Goal: Task Accomplishment & Management: Use online tool/utility

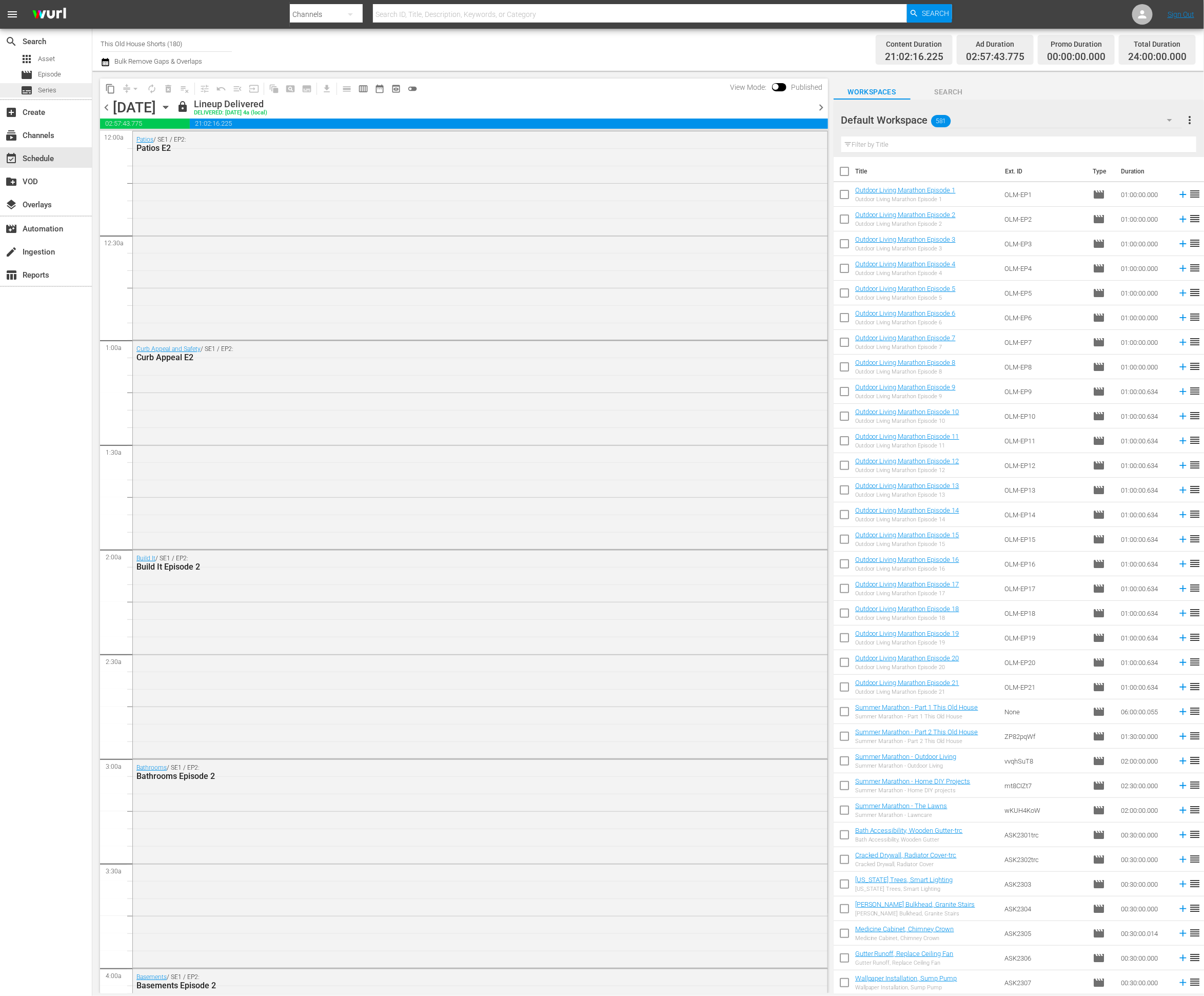
click at [46, 95] on span "Series" at bounding box center [47, 91] width 18 height 11
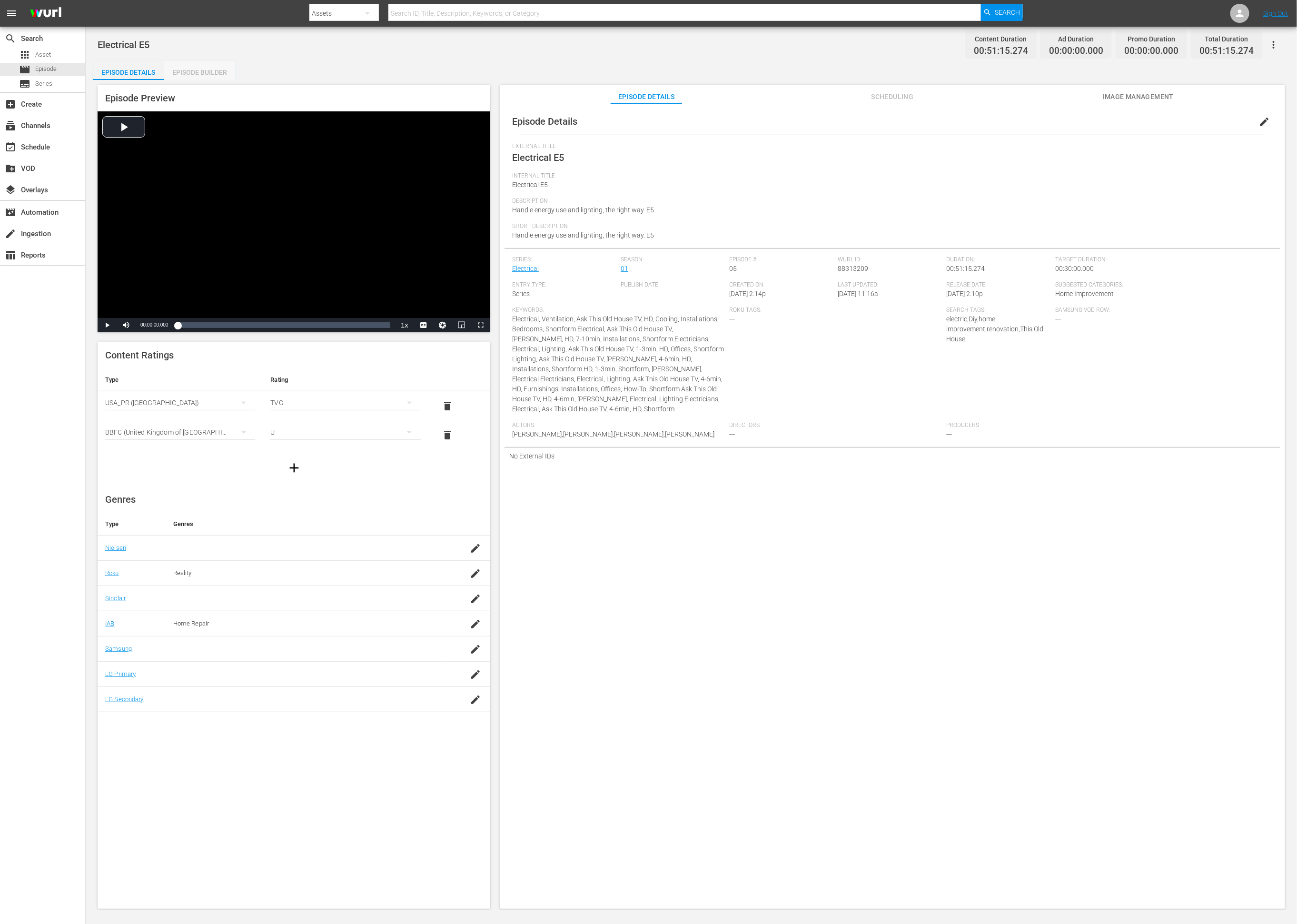
click at [220, 68] on div "Episode Builder" at bounding box center [200, 72] width 71 height 23
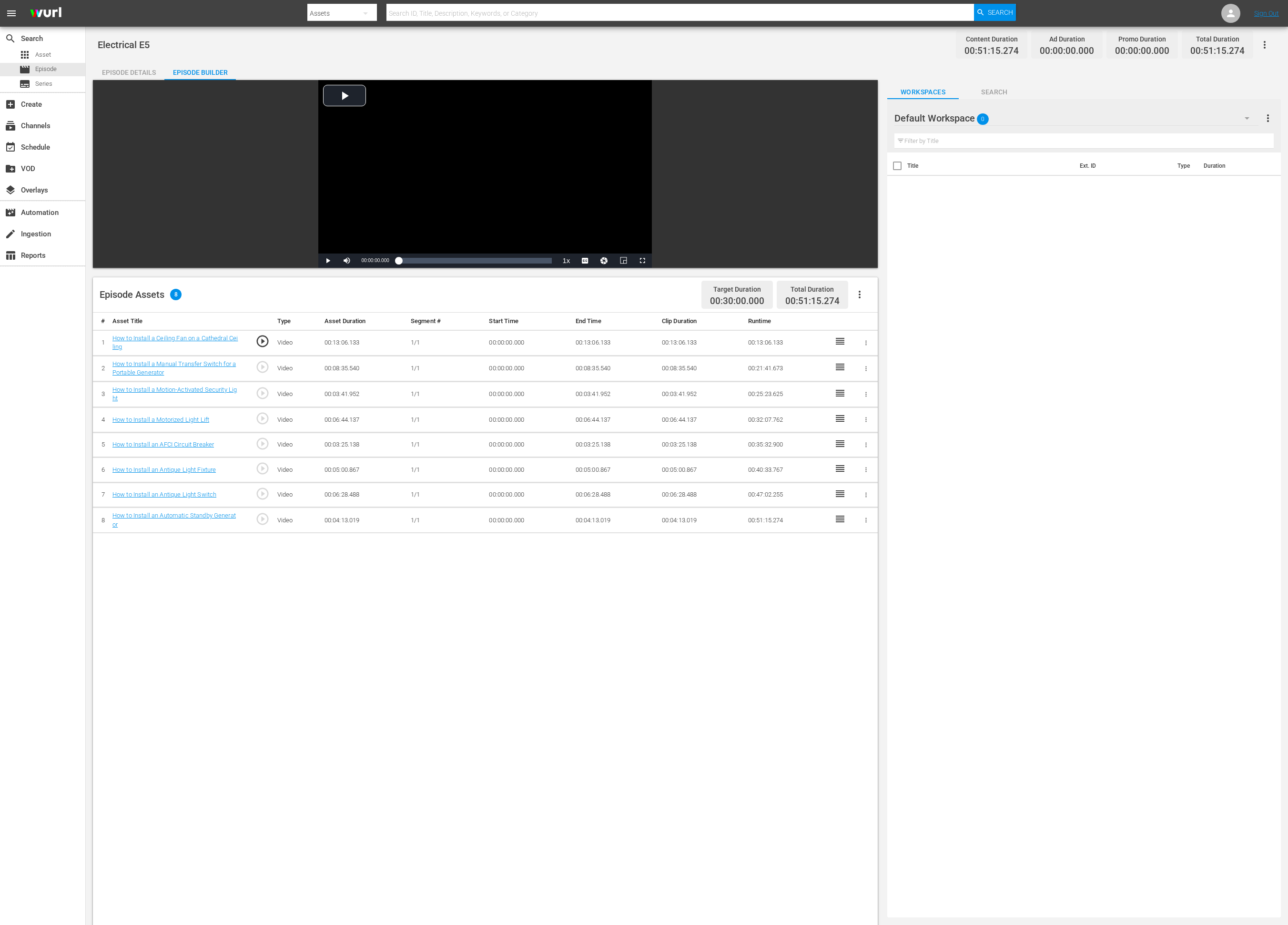
click at [865, 118] on div "Default Workspace 0" at bounding box center [1076, 118] width 364 height 27
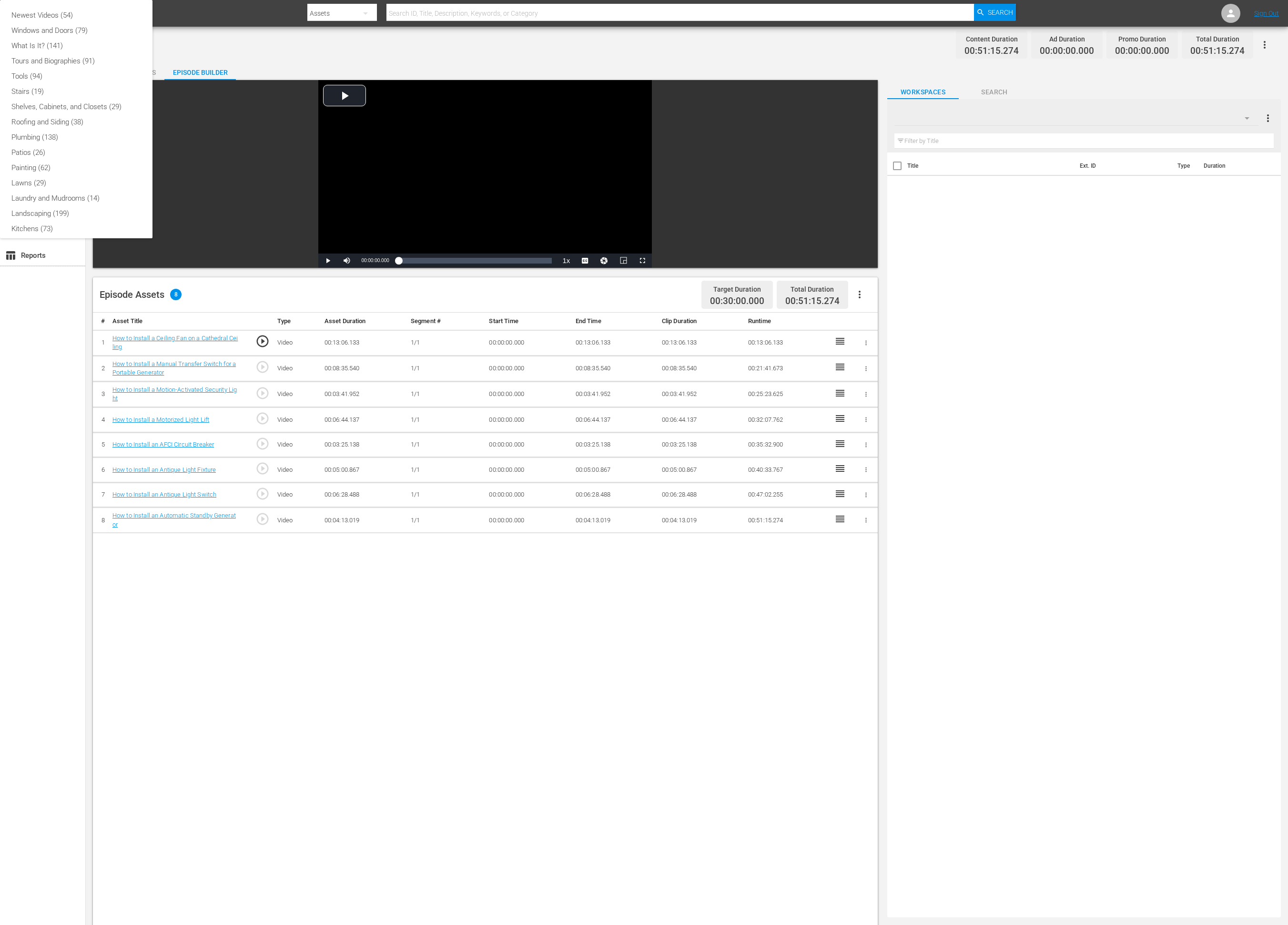
scroll to position [188, 0]
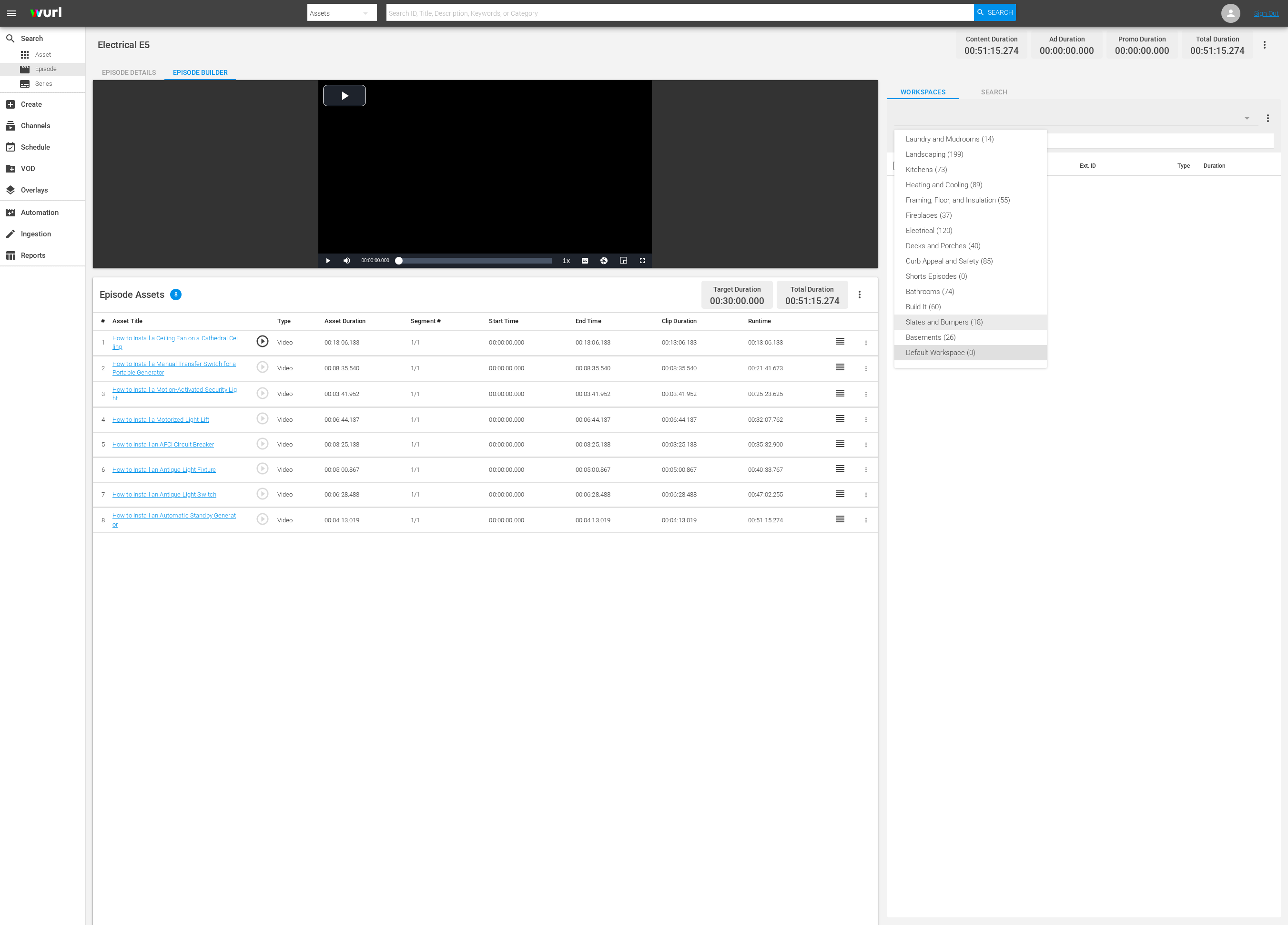
click at [865, 322] on div "Slates and Bumpers (18)" at bounding box center [970, 322] width 130 height 15
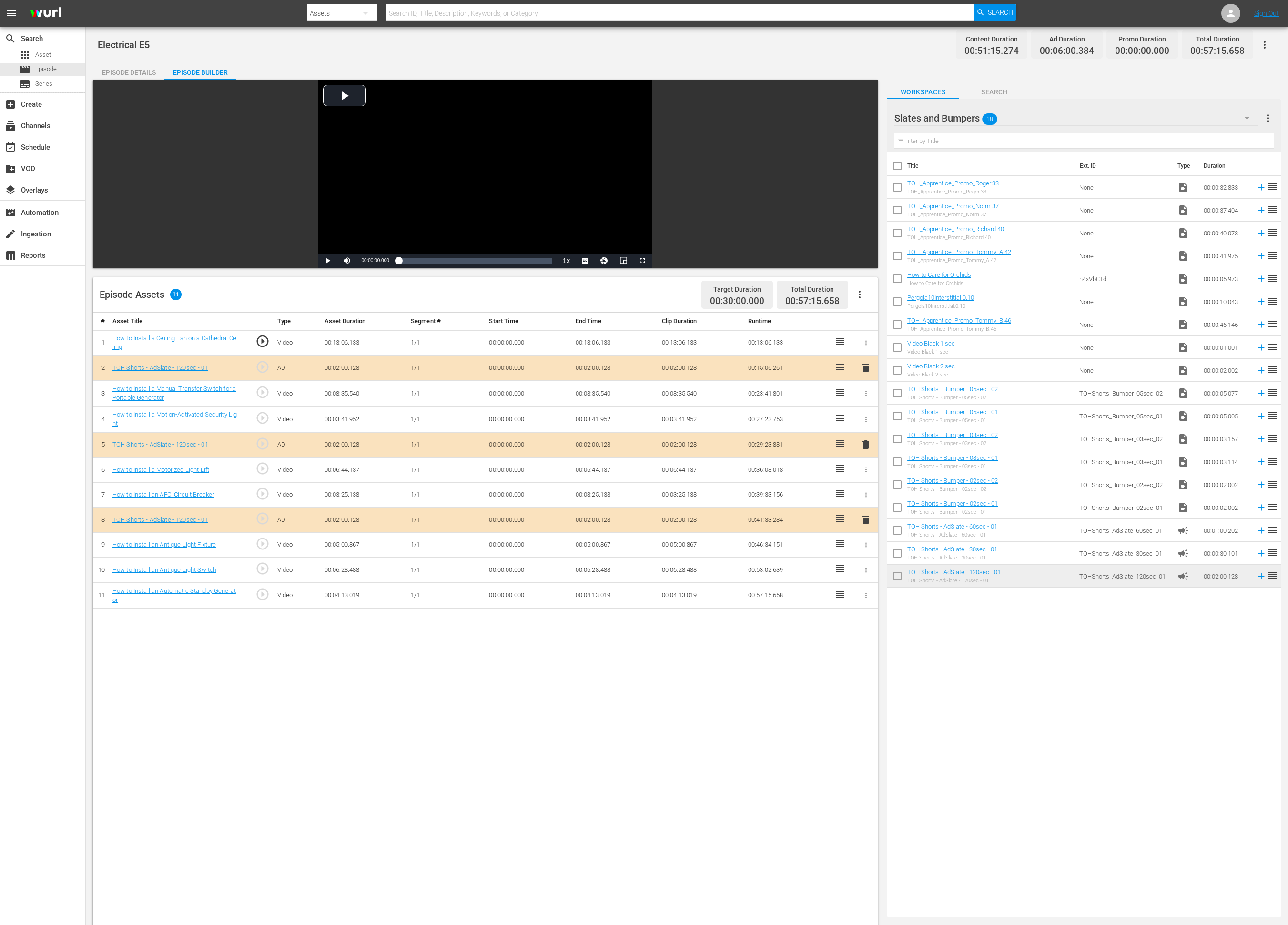
drag, startPoint x: 1033, startPoint y: 573, endPoint x: 1145, endPoint y: 21, distance: 563.2
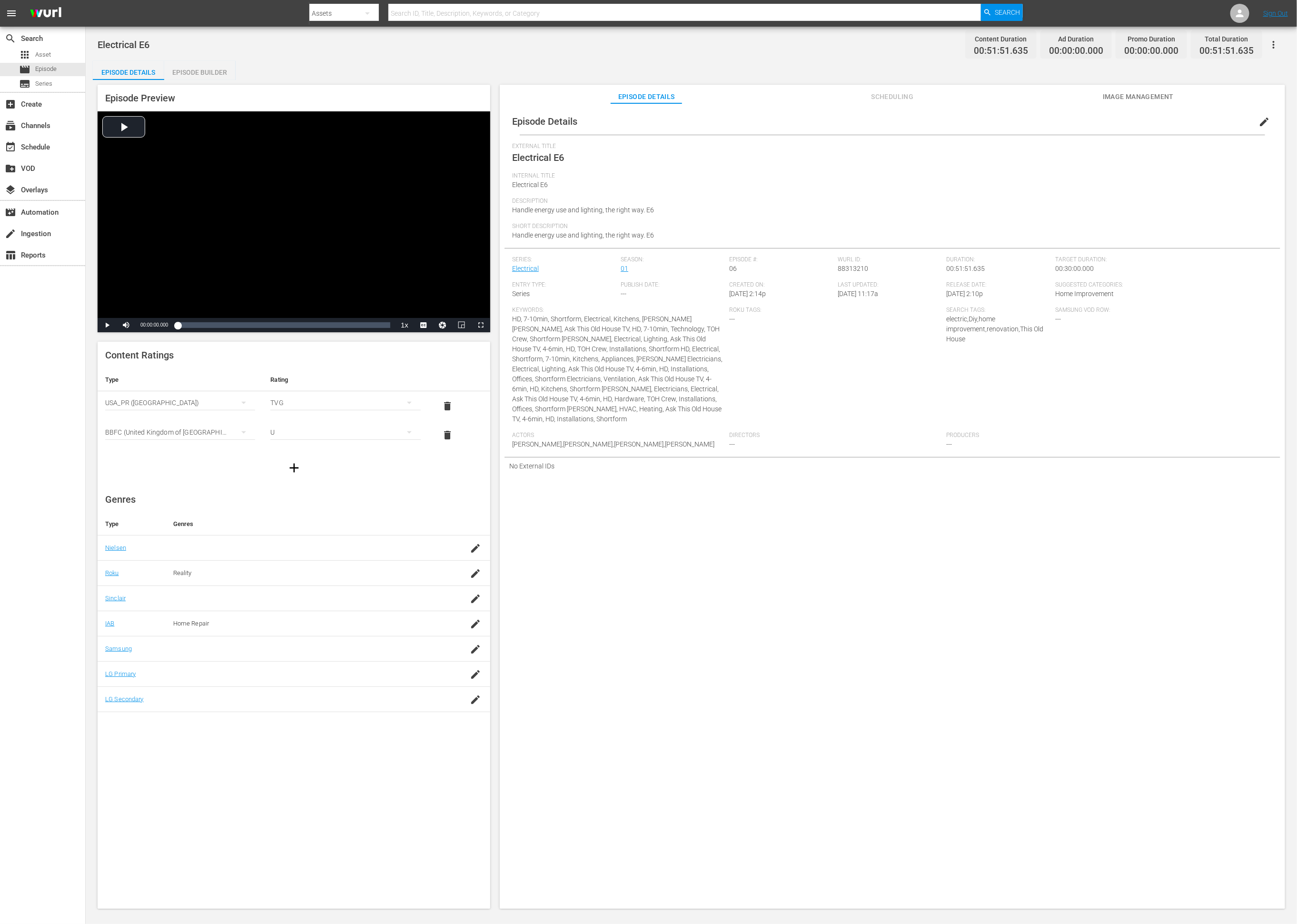
click at [208, 74] on div "Episode Builder" at bounding box center [200, 72] width 71 height 23
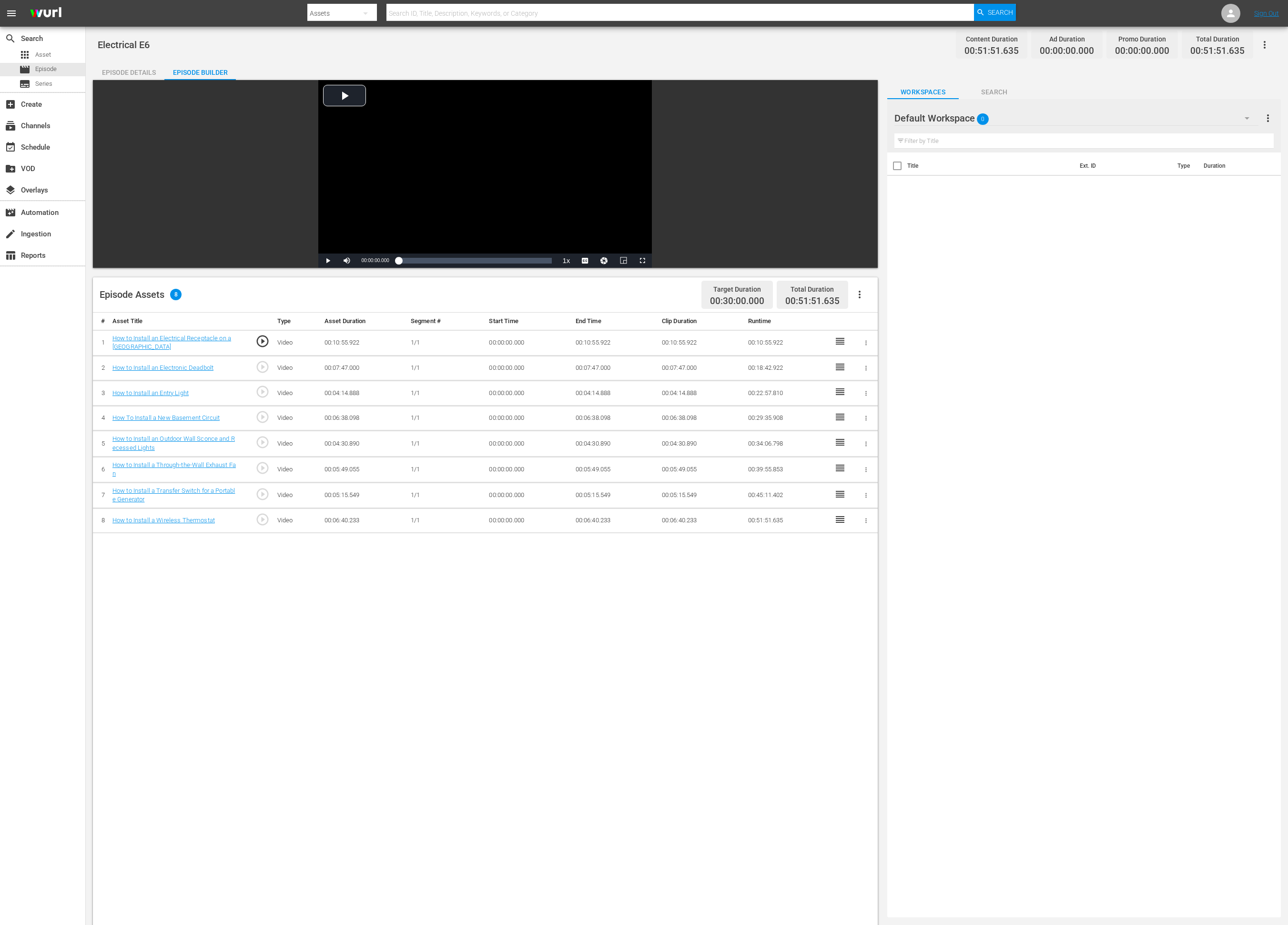
click at [865, 115] on div "Default Workspace 0" at bounding box center [1076, 118] width 364 height 27
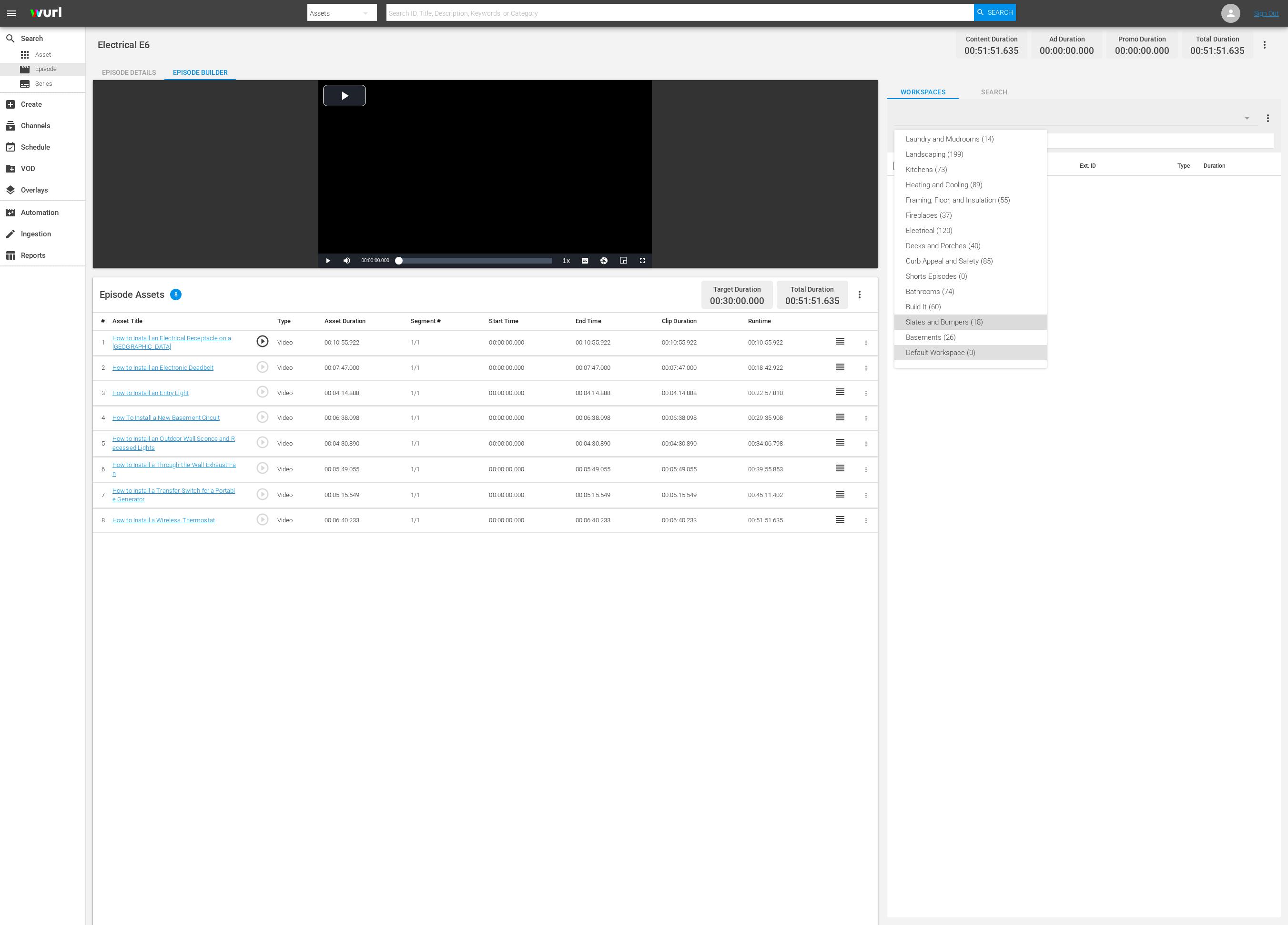
click at [865, 324] on div "Slates and Bumpers (18)" at bounding box center [970, 322] width 130 height 15
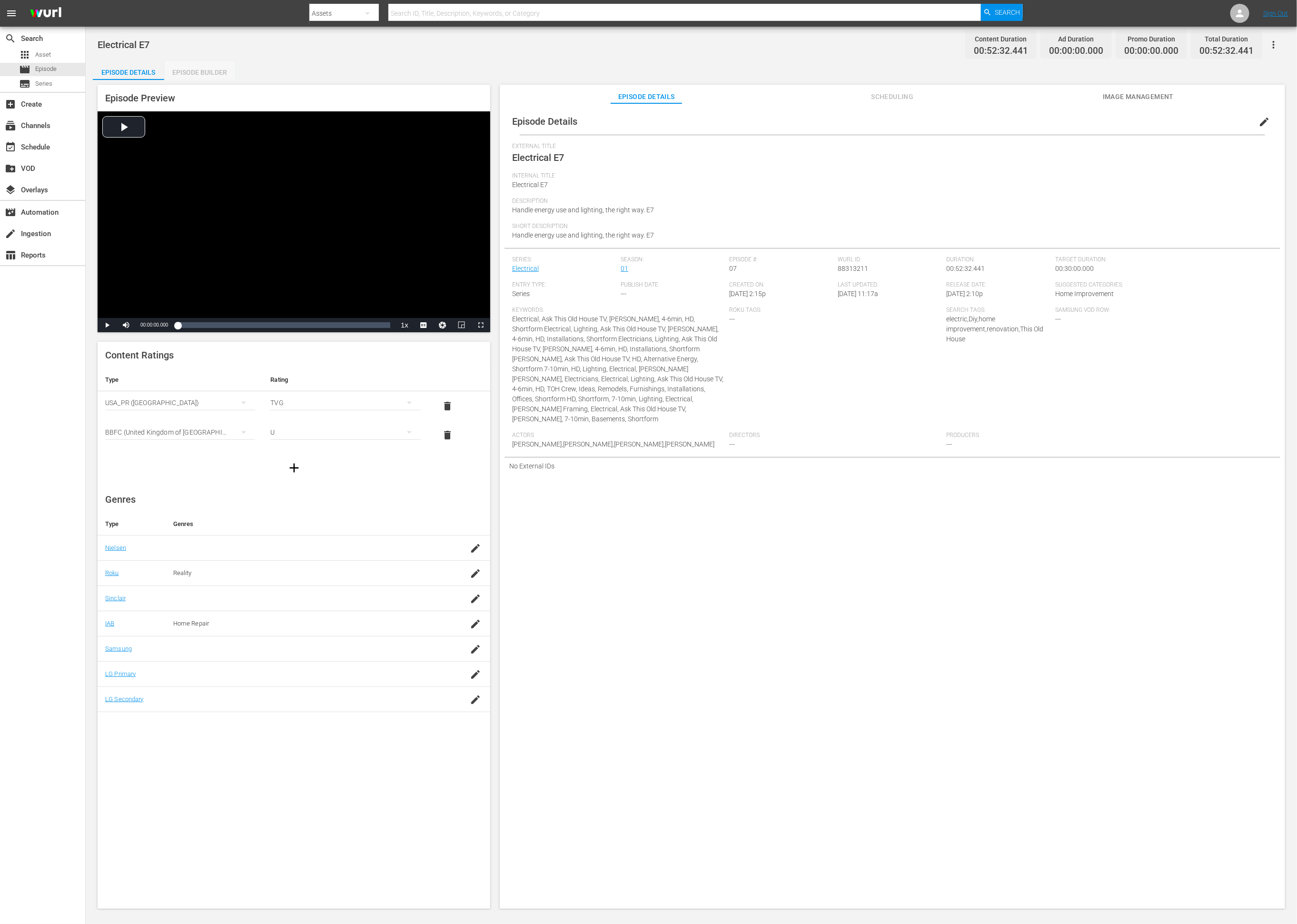
click at [208, 74] on div "Episode Builder" at bounding box center [200, 72] width 71 height 23
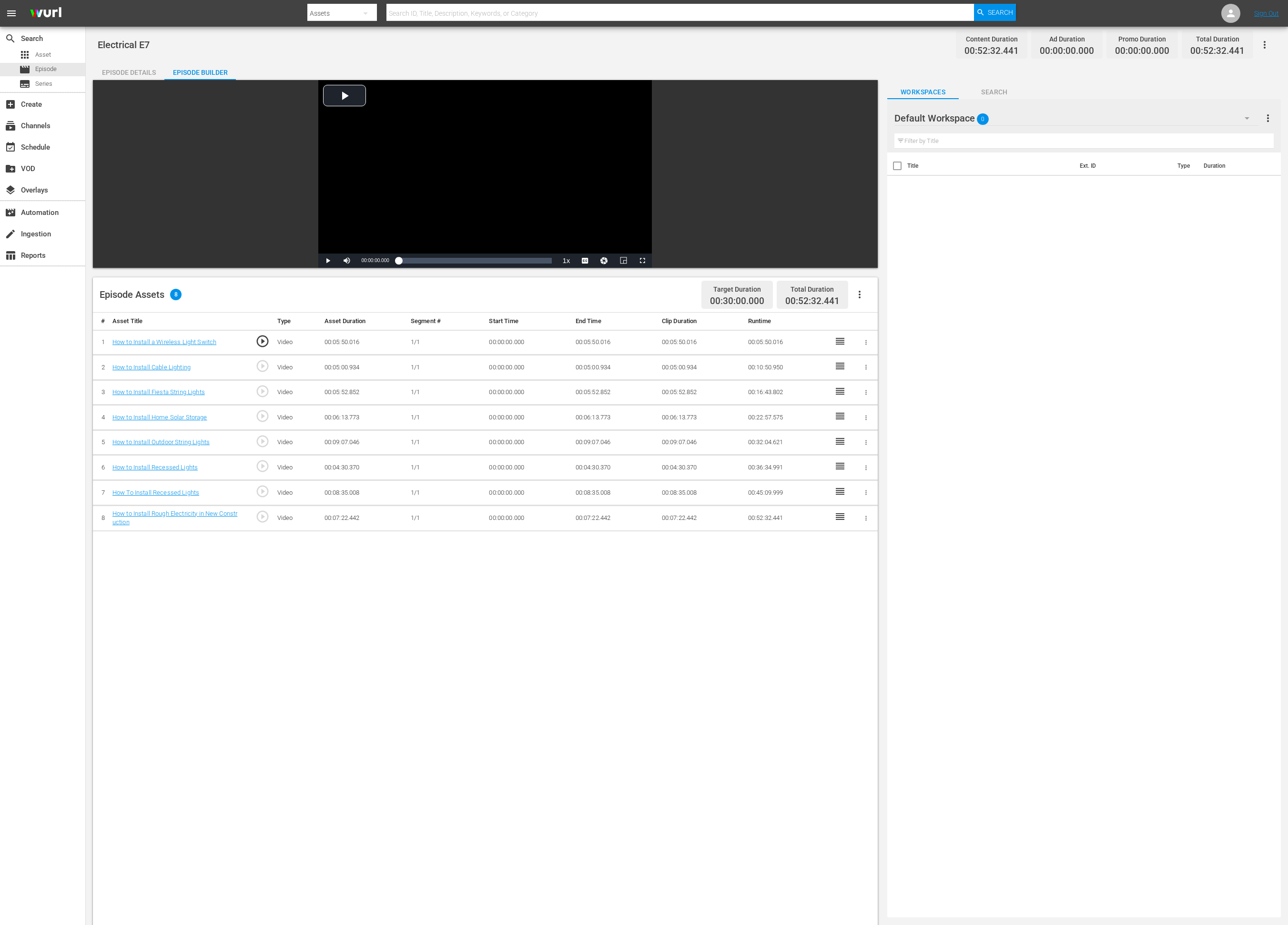
click at [865, 116] on div "Default Workspace 0" at bounding box center [1076, 118] width 364 height 27
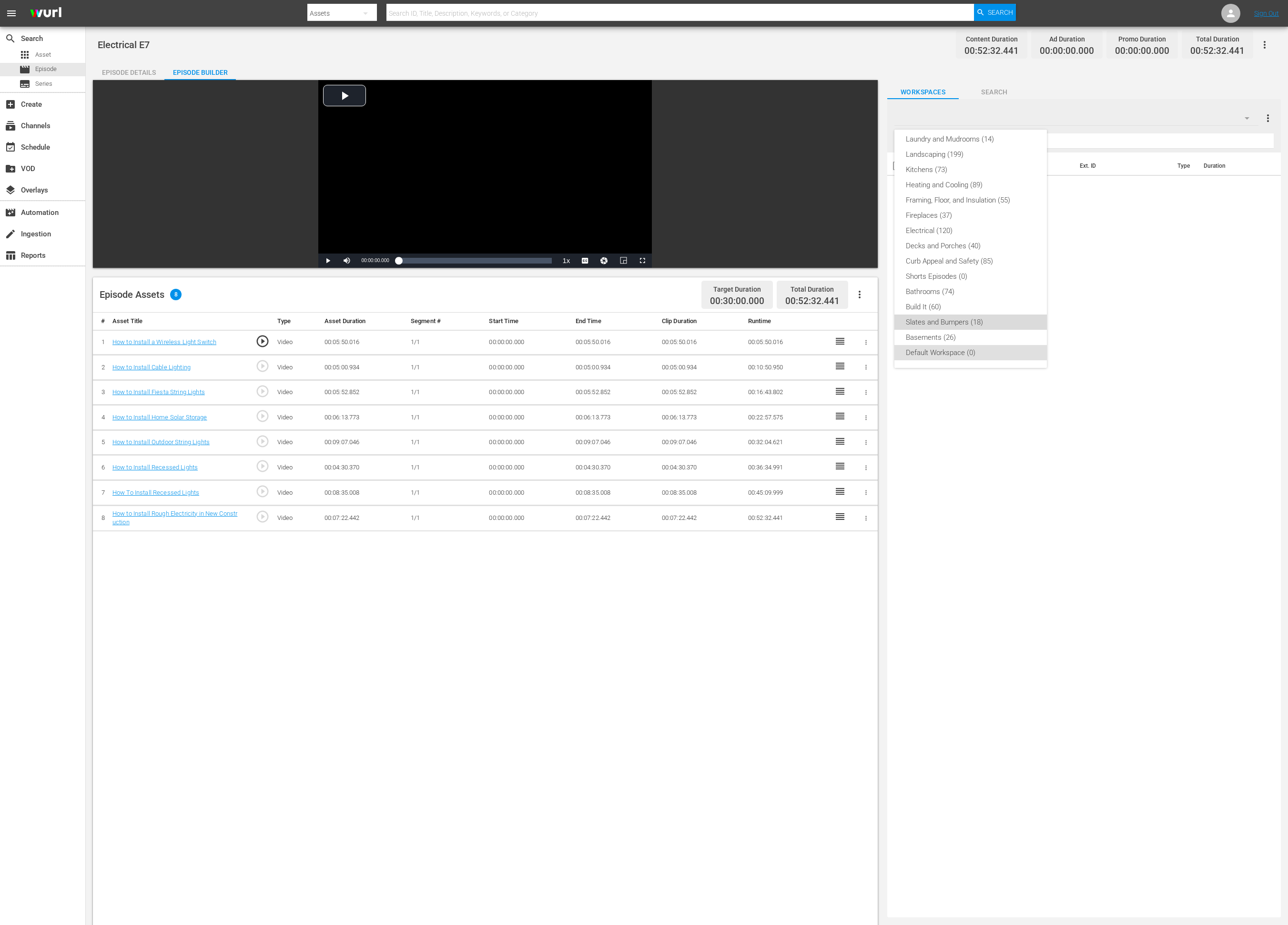
click at [865, 321] on div "Slates and Bumpers (18)" at bounding box center [970, 322] width 130 height 15
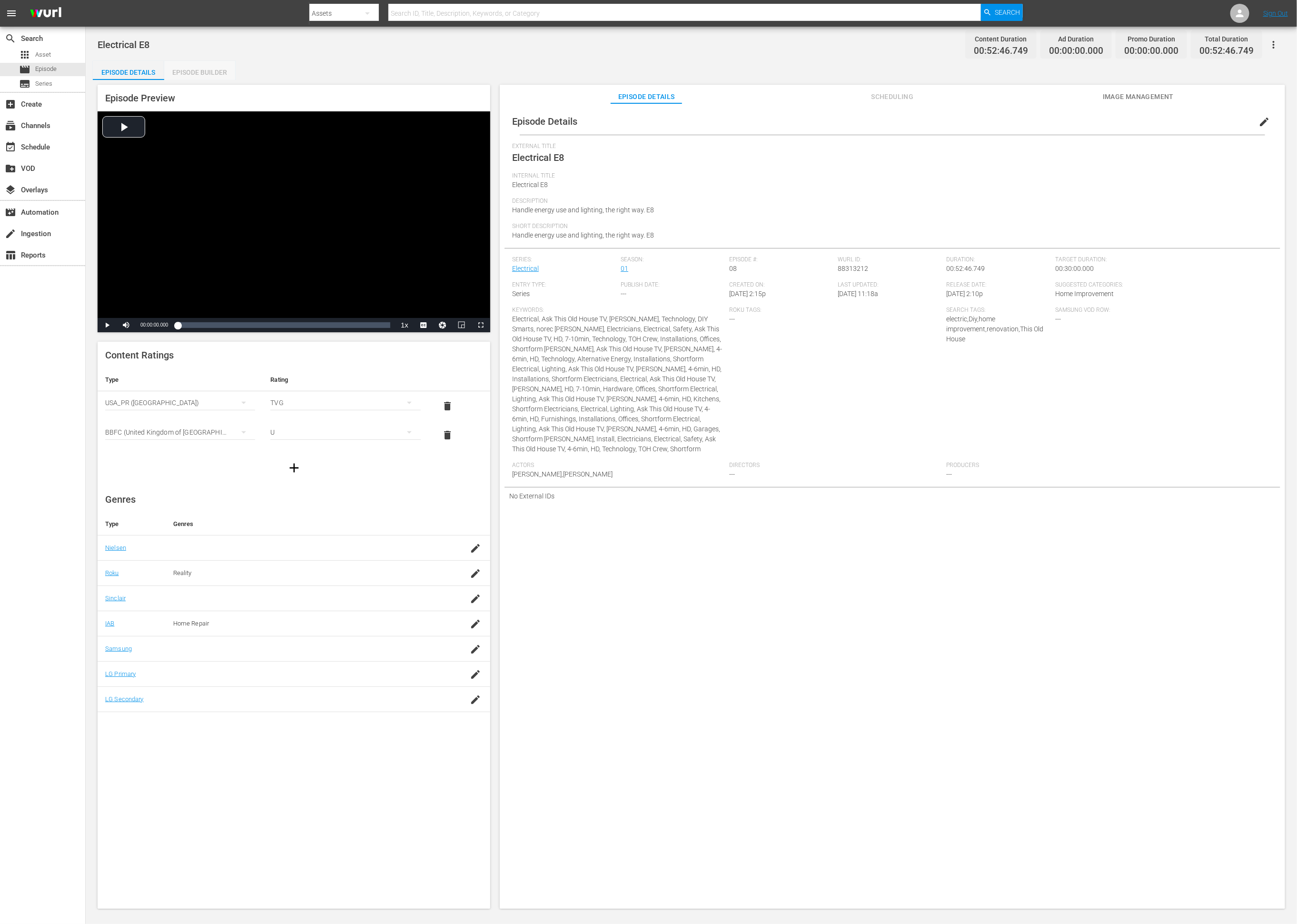
click at [208, 74] on div "Episode Builder" at bounding box center [200, 72] width 71 height 23
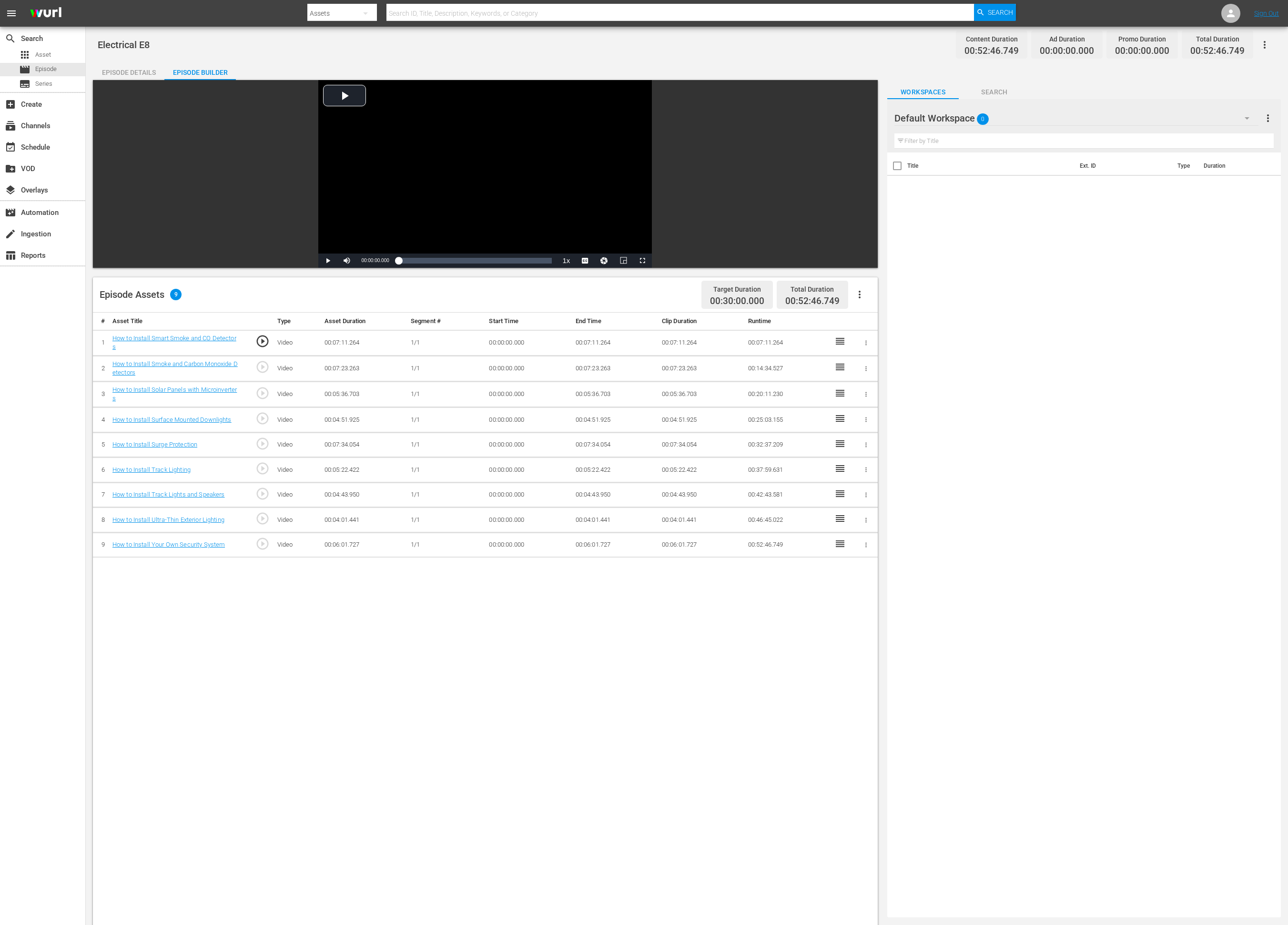
click at [865, 113] on div "Default Workspace 0" at bounding box center [1076, 118] width 364 height 27
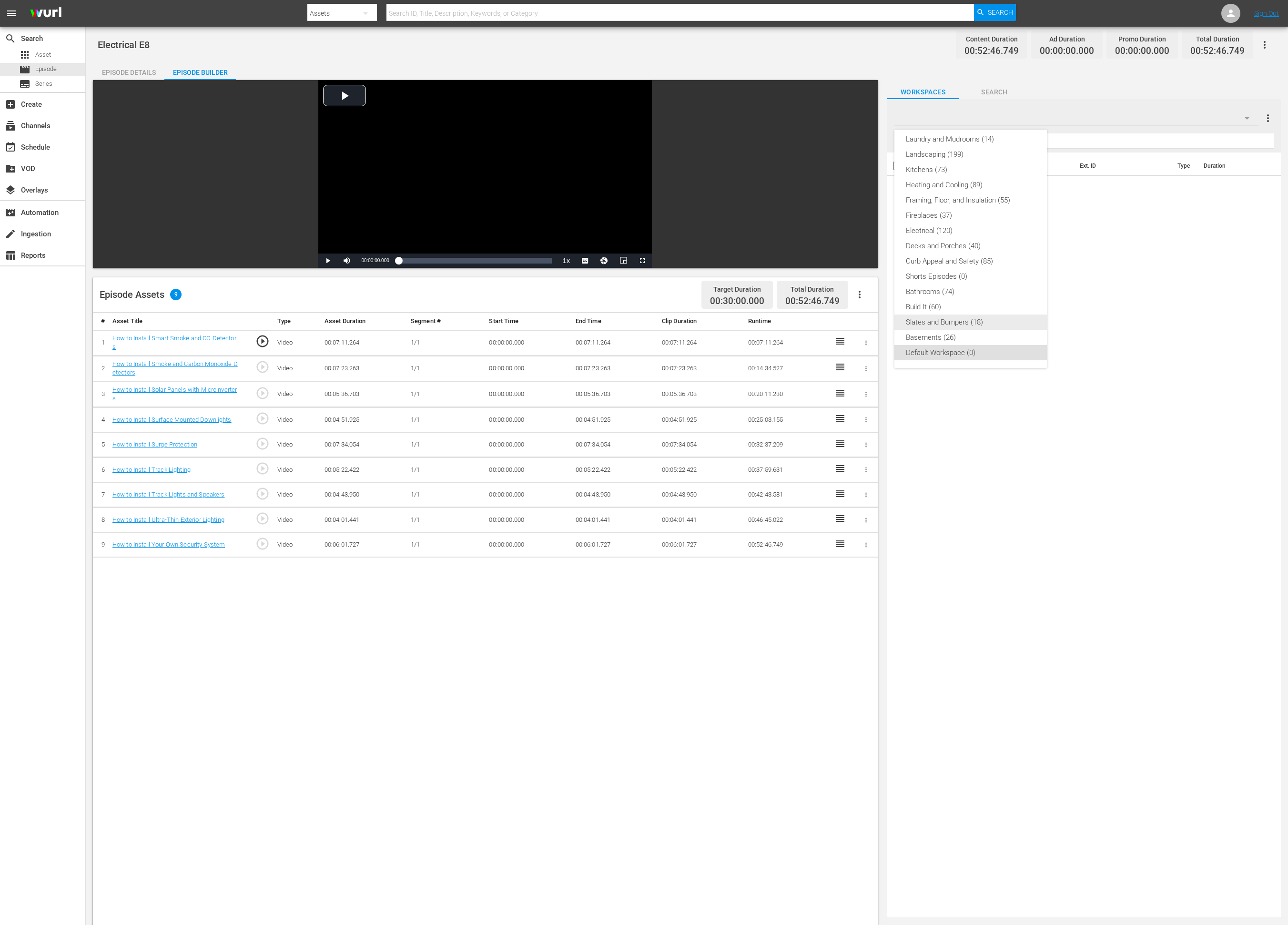
drag, startPoint x: 976, startPoint y: 318, endPoint x: 972, endPoint y: 305, distance: 13.6
click at [865, 318] on div "Slates and Bumpers (18)" at bounding box center [970, 322] width 130 height 15
